Goal: Task Accomplishment & Management: Use online tool/utility

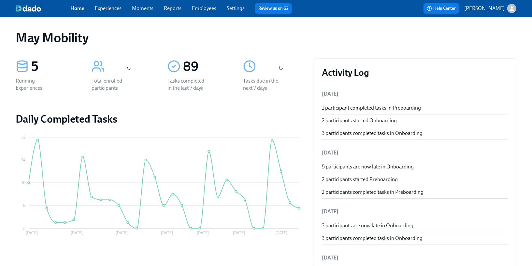
click at [196, 12] on div "Home Experiences Moments Reports Employees Settings Review us on G2" at bounding box center [183, 8] width 227 height 10
click at [199, 11] on link "Employees" at bounding box center [204, 8] width 24 height 6
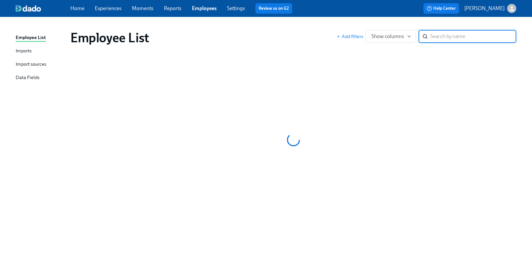
click at [29, 52] on div "Imports" at bounding box center [24, 51] width 16 height 8
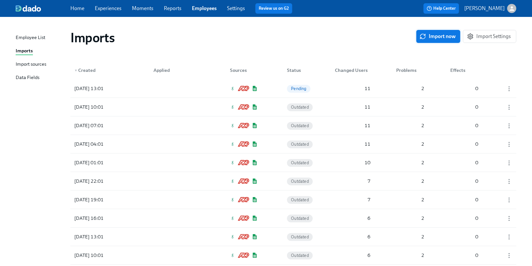
click at [433, 38] on span "Import now" at bounding box center [438, 36] width 35 height 7
click at [205, 87] on div at bounding box center [177, 88] width 59 height 13
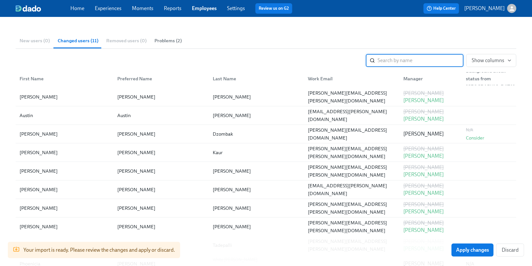
scroll to position [79, 0]
click at [466, 253] on span "Apply changes" at bounding box center [472, 250] width 33 height 7
